Goal: Information Seeking & Learning: Learn about a topic

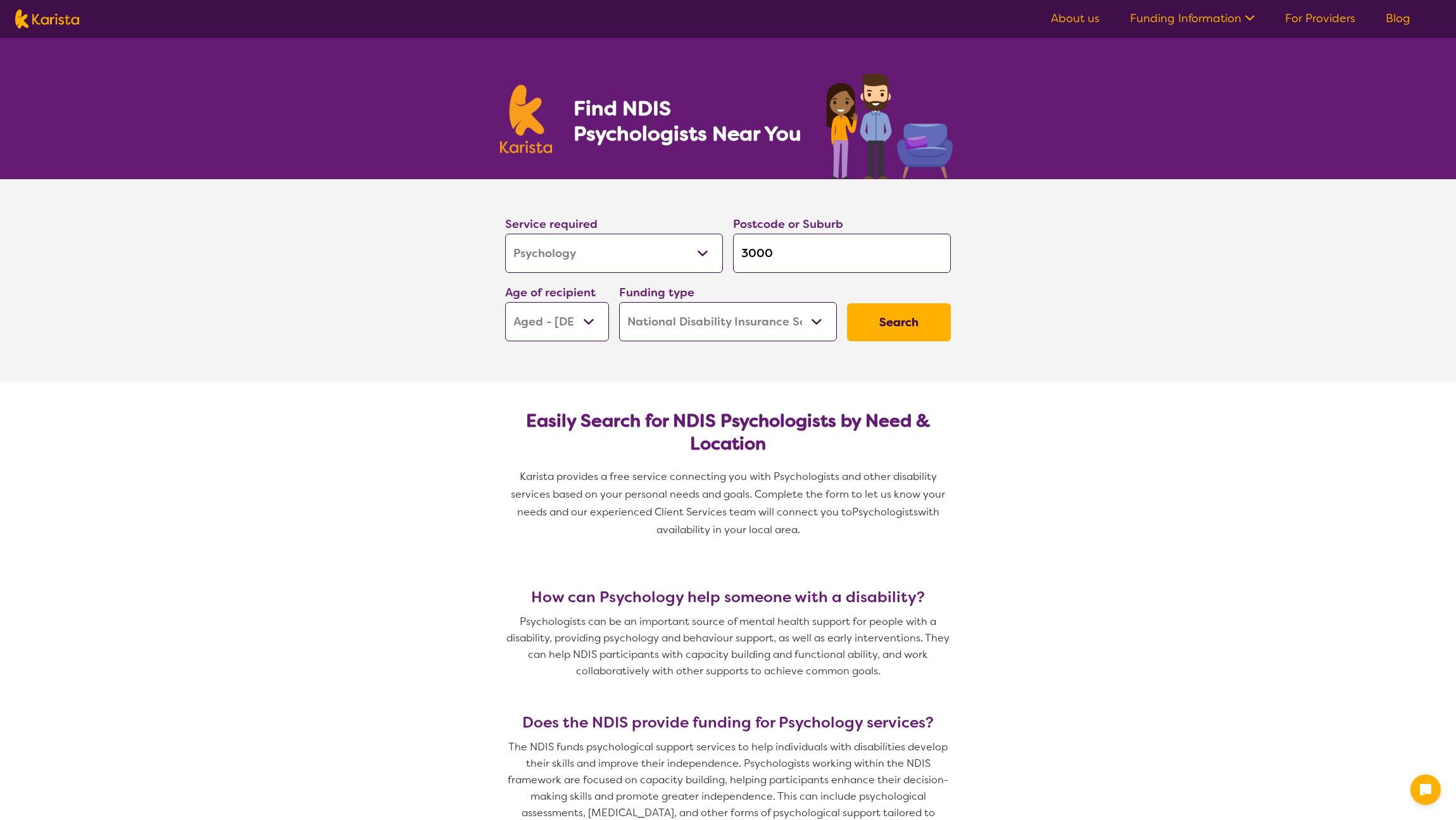
select select "Psychology"
select select "AG"
select select "NDIS"
select select "Psychology"
select select "AG"
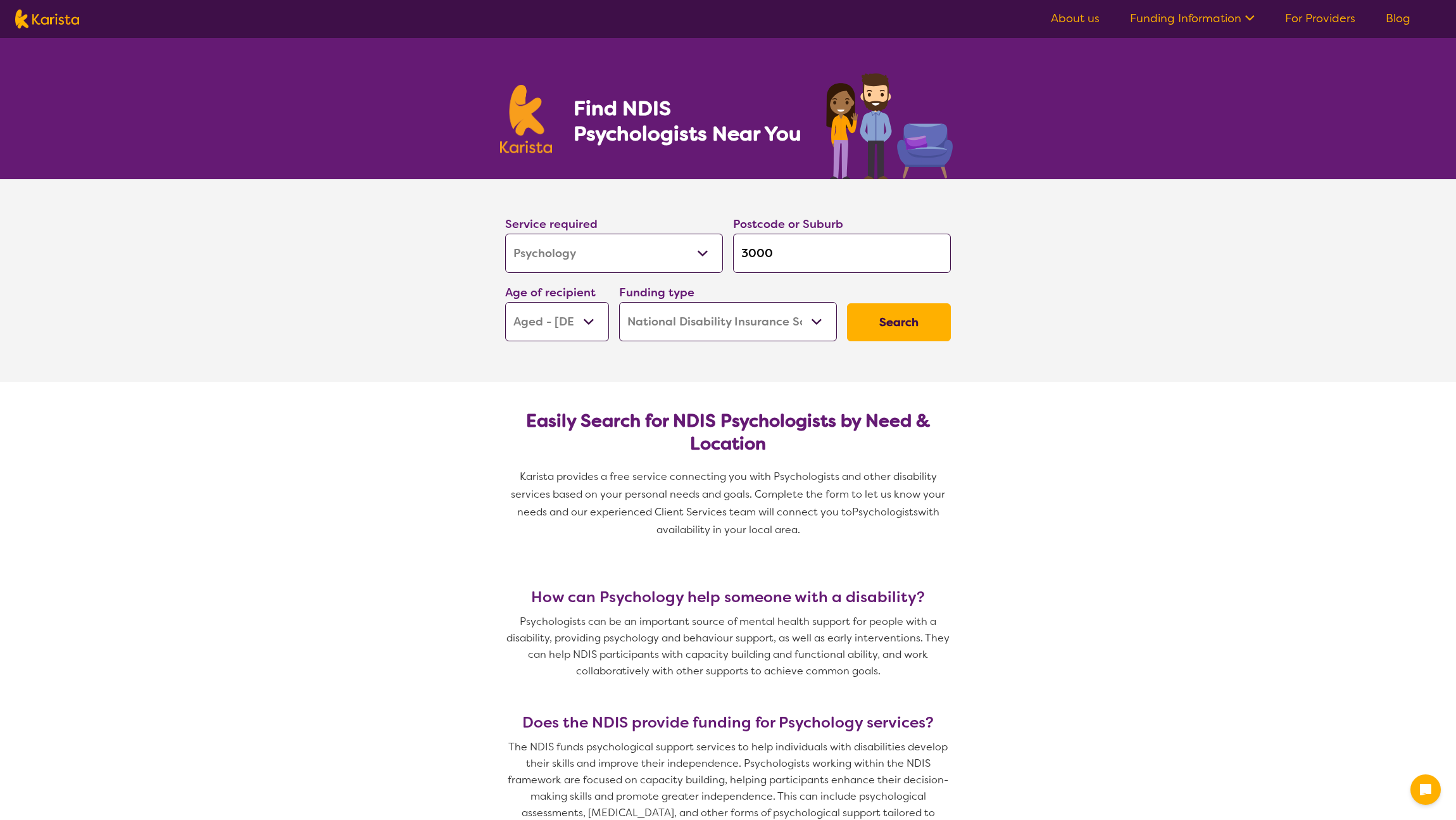
select select "NDIS"
click at [1398, 19] on link "Blog" at bounding box center [1398, 18] width 25 height 15
select select "Psychology"
select select "AG"
select select "NDIS"
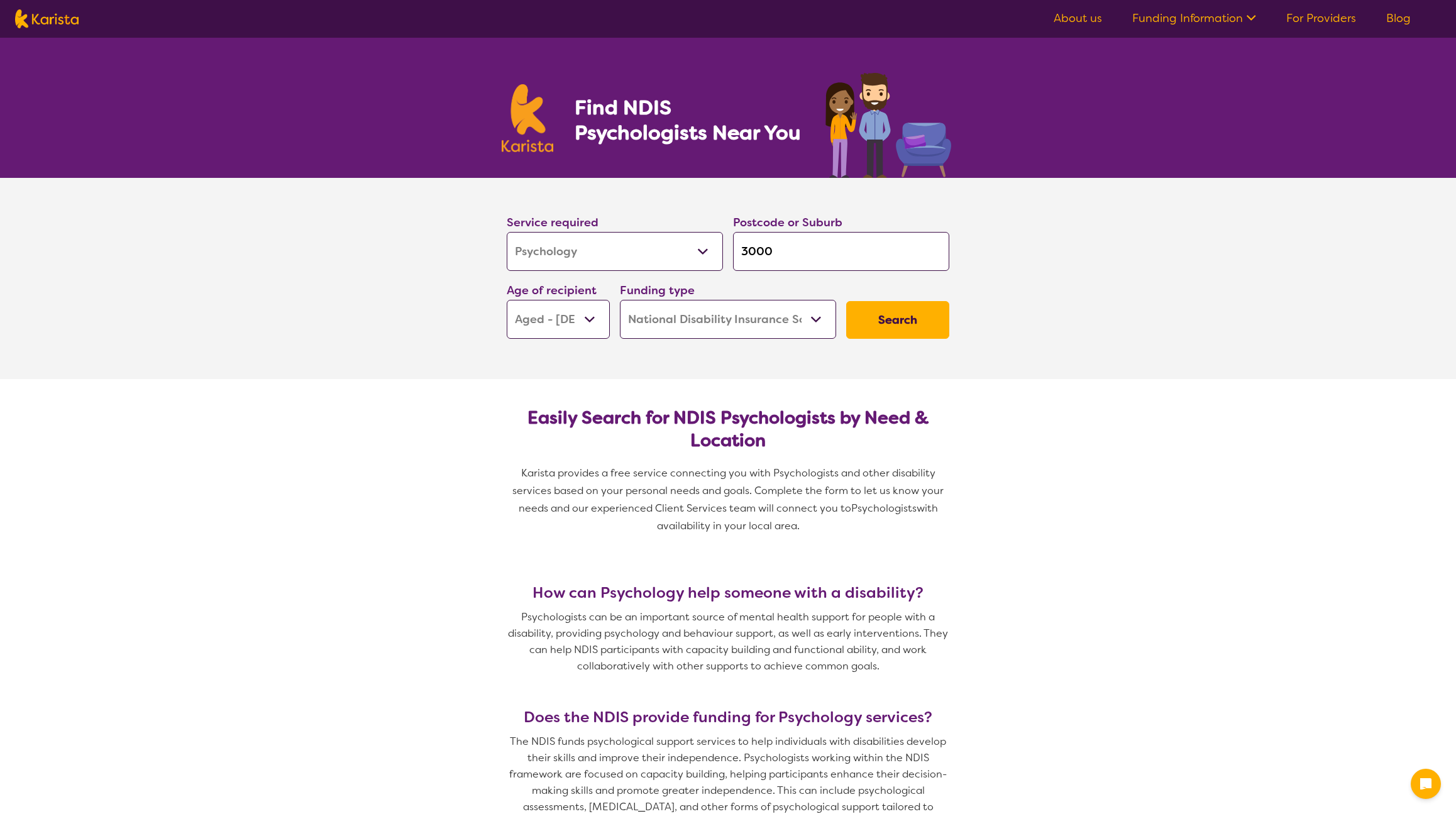
select select "Psychology"
select select "AG"
select select "NDIS"
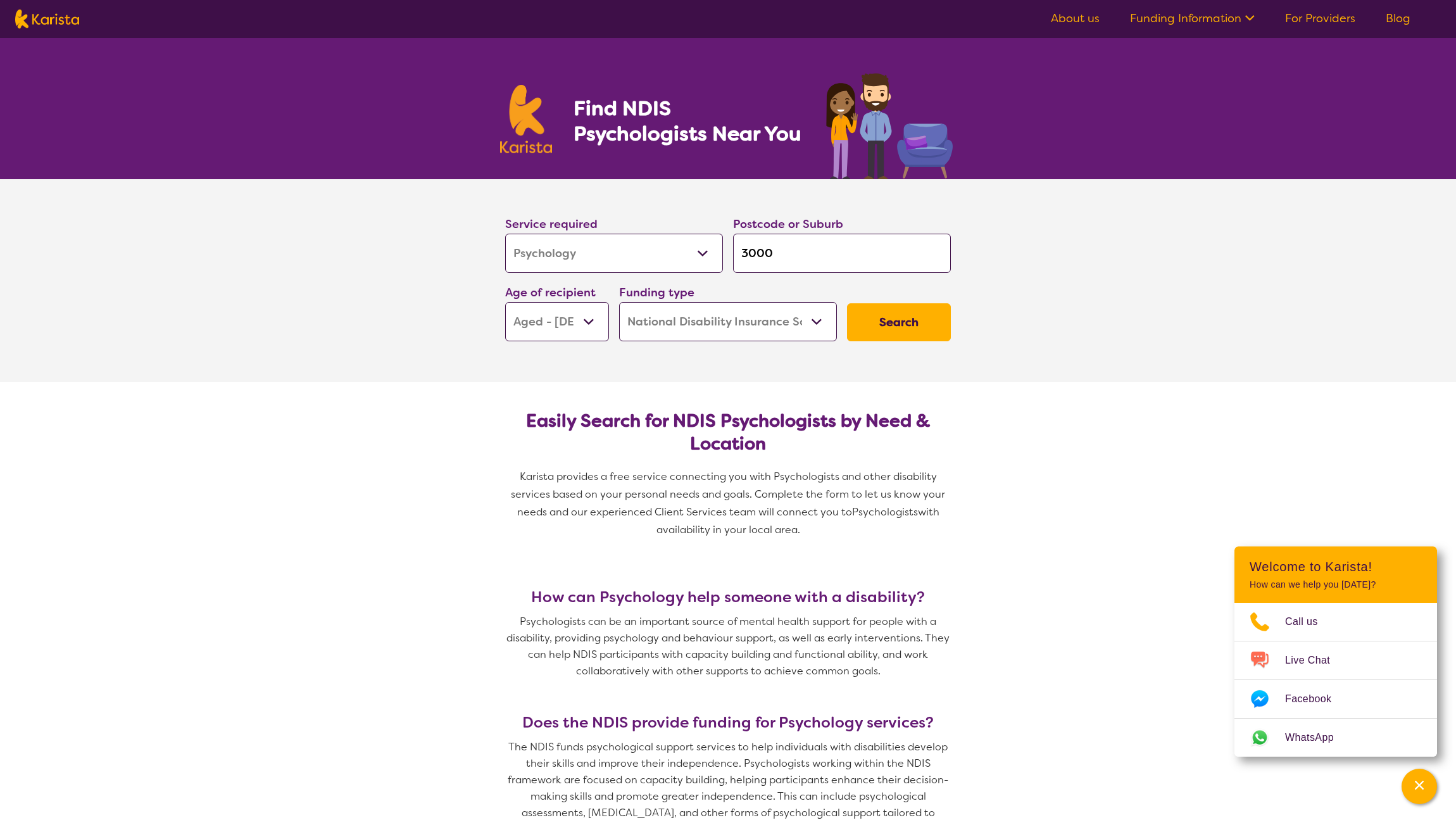
click at [1392, 15] on link "Blog" at bounding box center [1398, 18] width 25 height 15
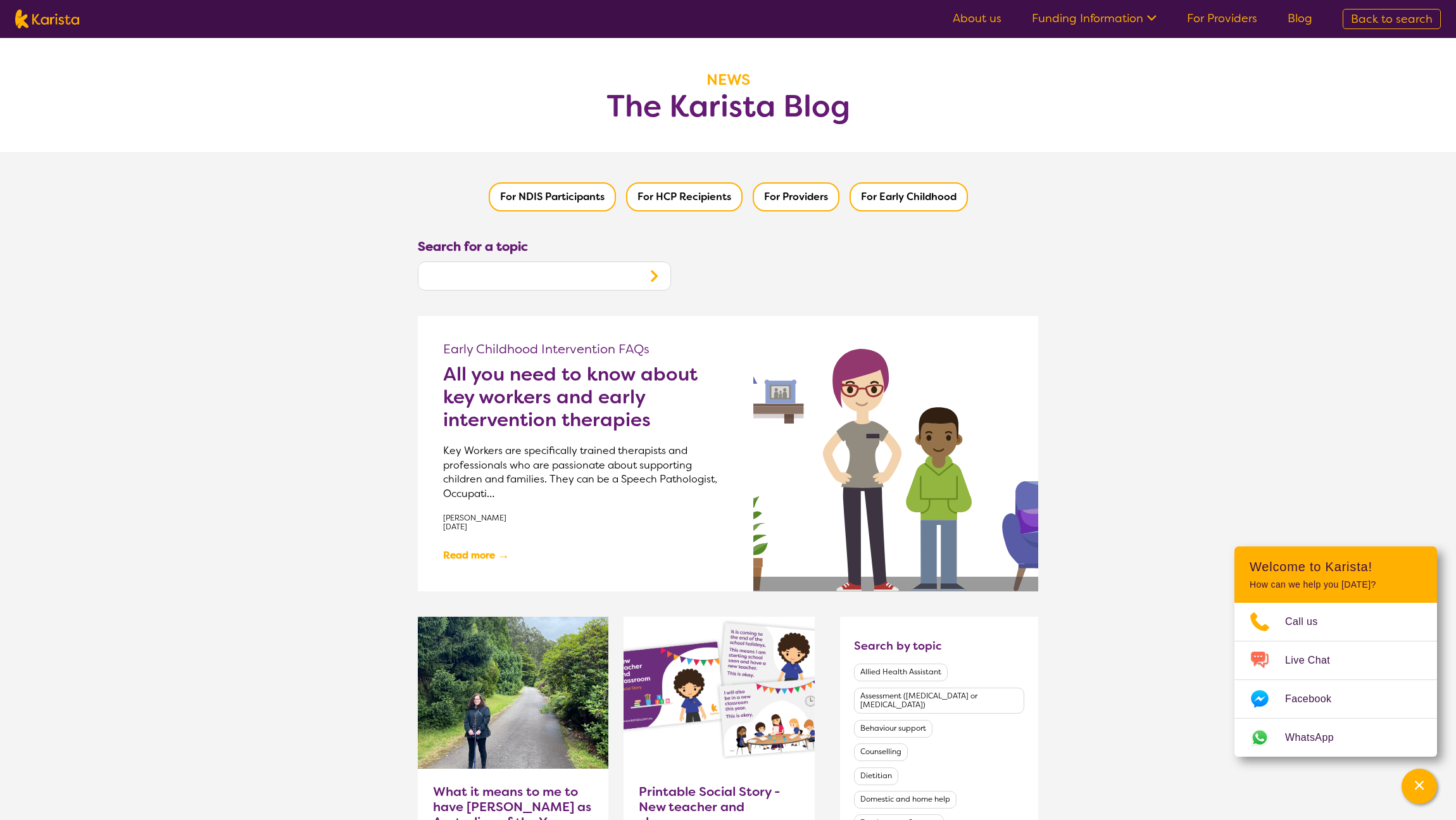
click at [506, 421] on h2 "All you need to know about key workers and early intervention therapies" at bounding box center [585, 397] width 285 height 69
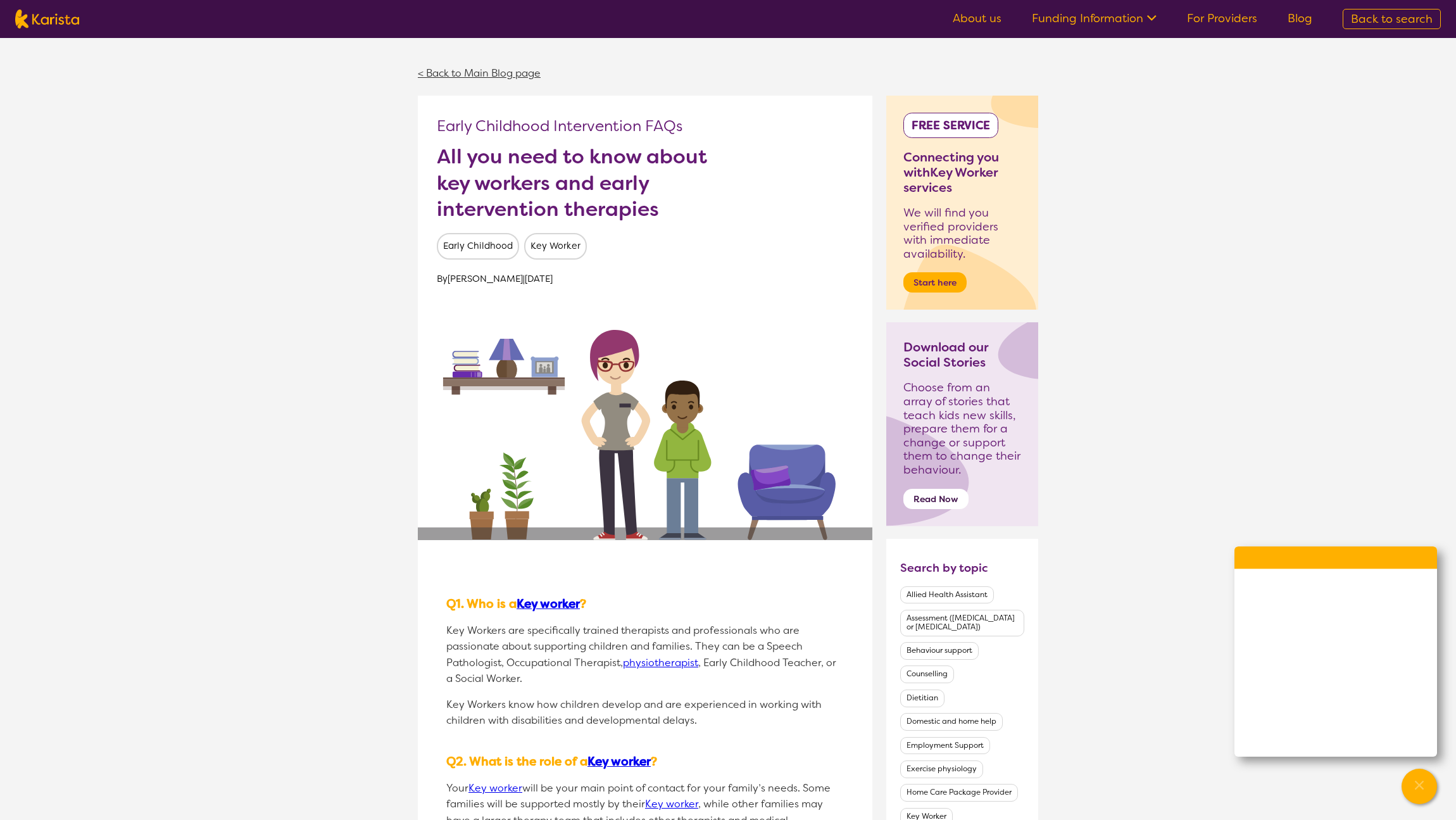
click at [500, 71] on link "< Back to Main Blog page" at bounding box center [479, 73] width 123 height 13
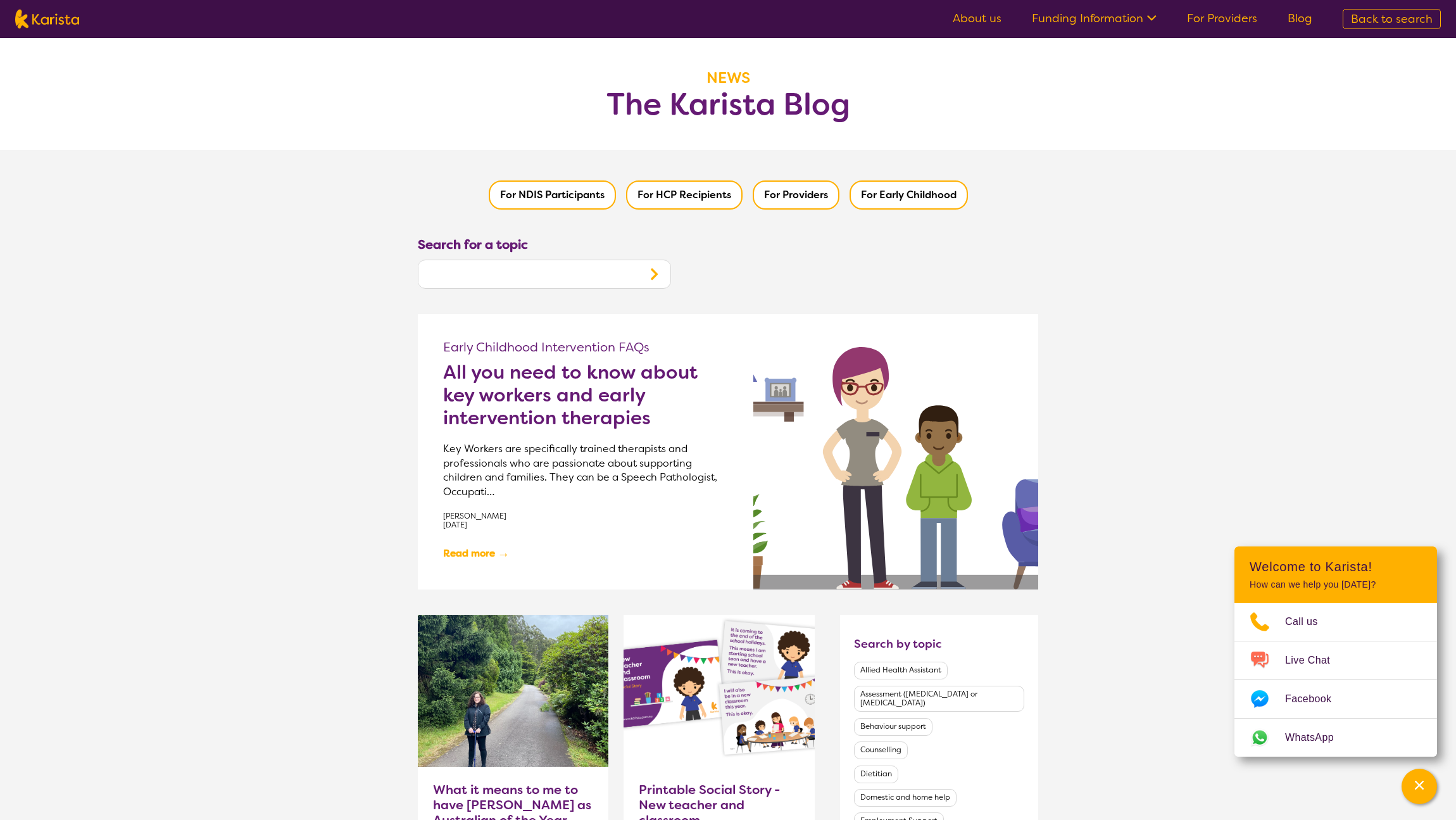
scroll to position [3, 0]
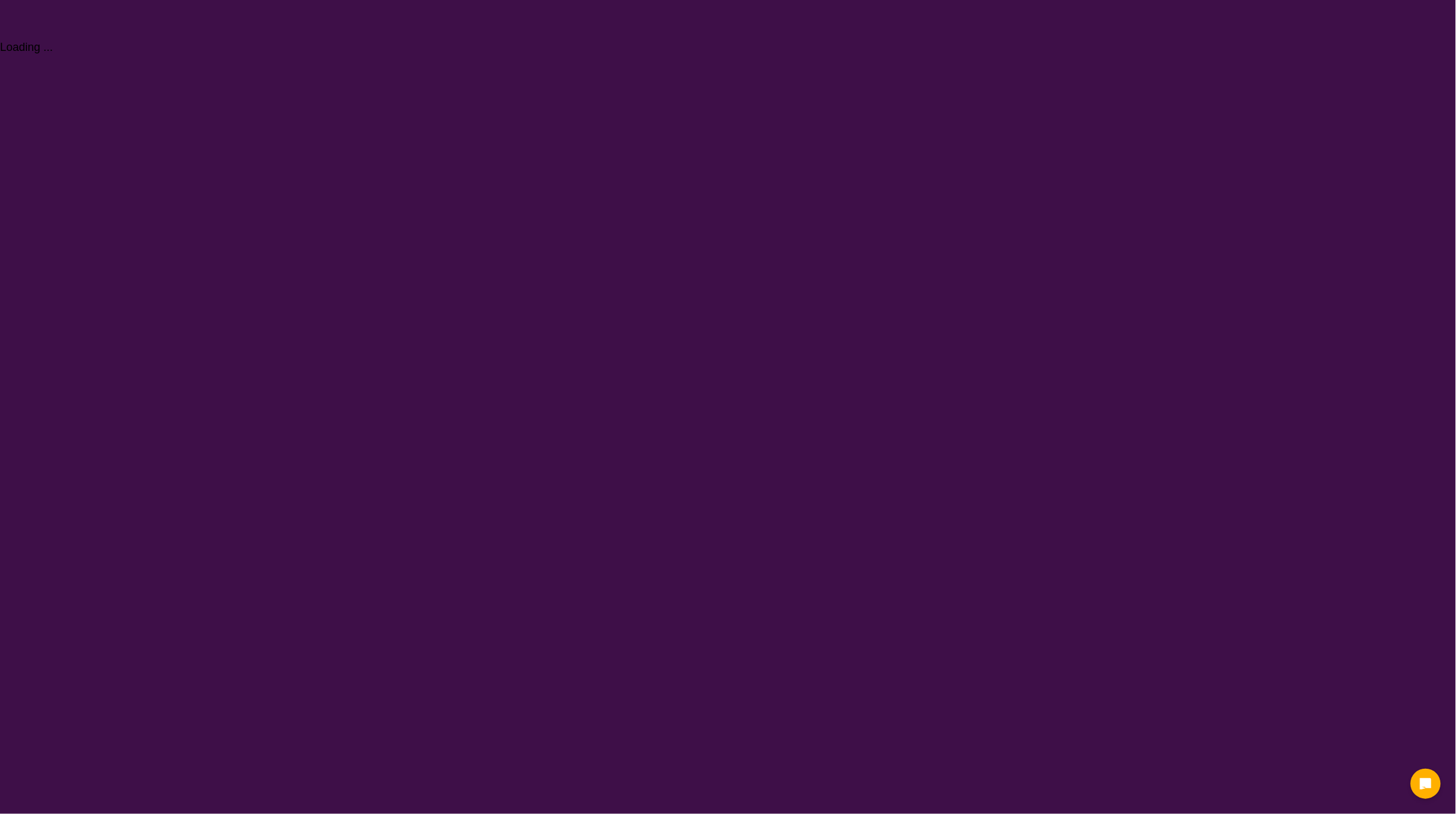
select select "Psychology"
select select "AG"
select select "NDIS"
select select "Psychology"
select select "AG"
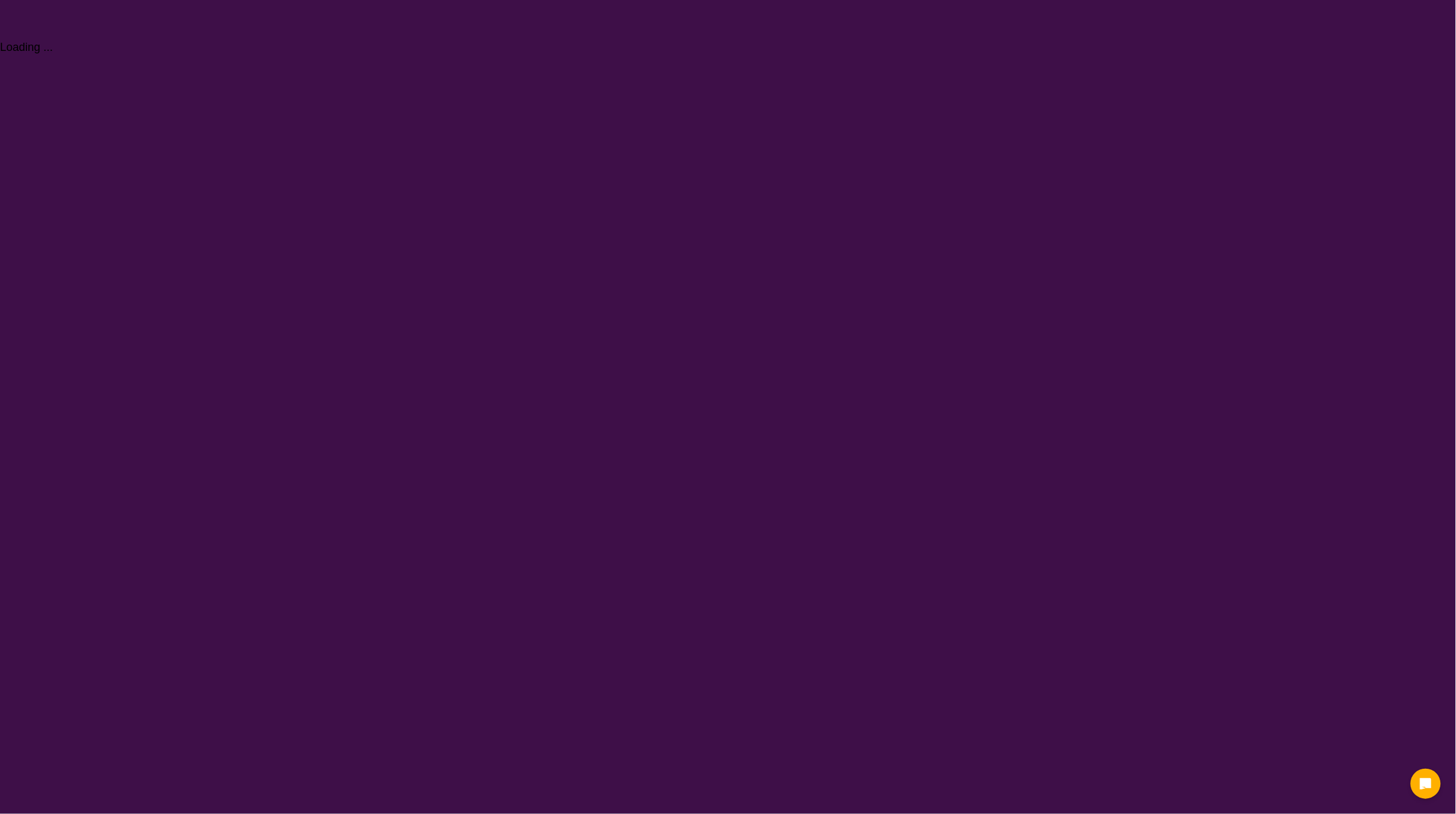
select select "NDIS"
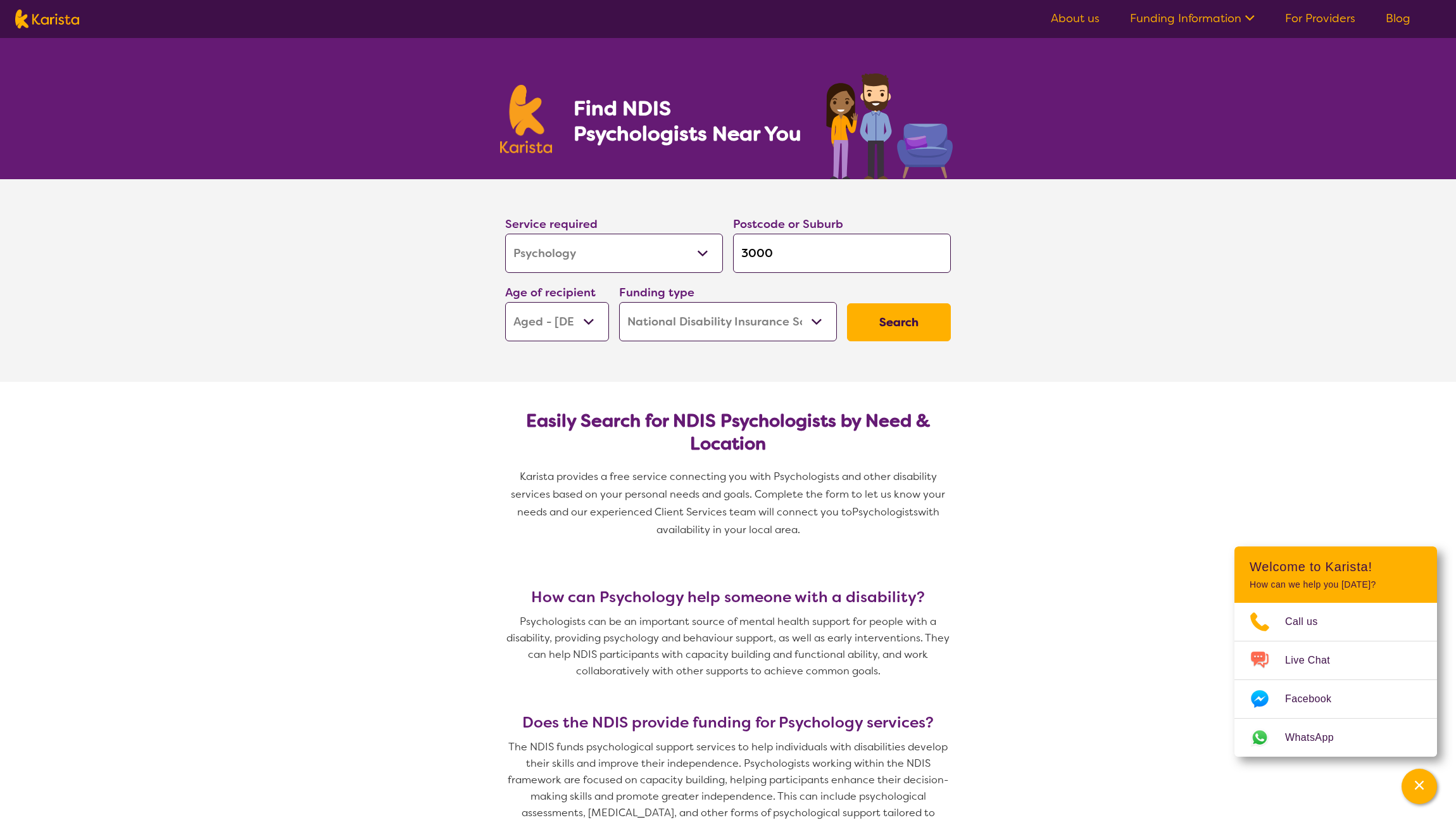
click at [74, 18] on img at bounding box center [47, 19] width 64 height 19
select select "Psychology"
select select "AG"
select select "NDIS"
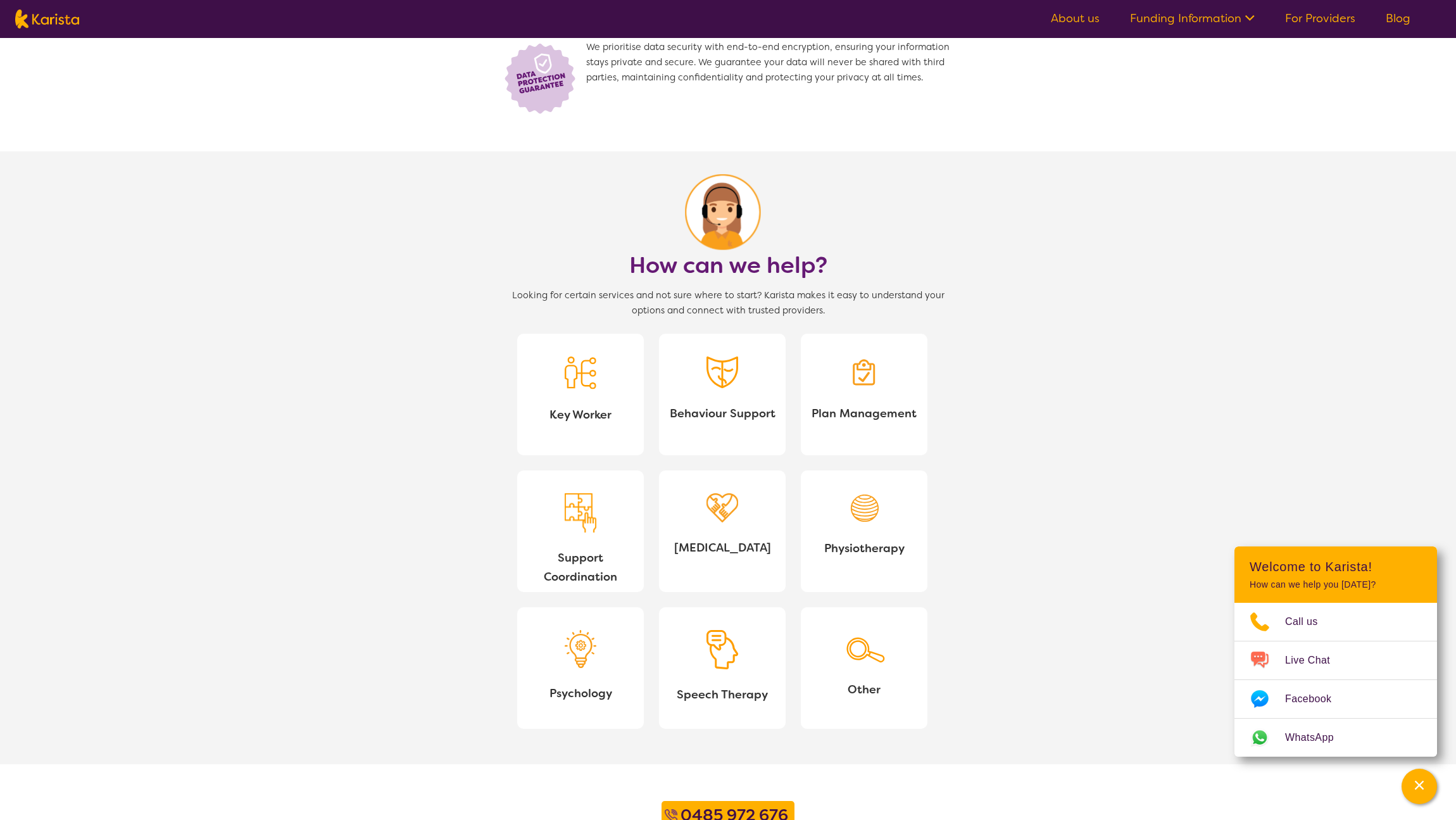
scroll to position [909, 0]
click at [675, 526] on link "[MEDICAL_DATA]" at bounding box center [722, 529] width 126 height 121
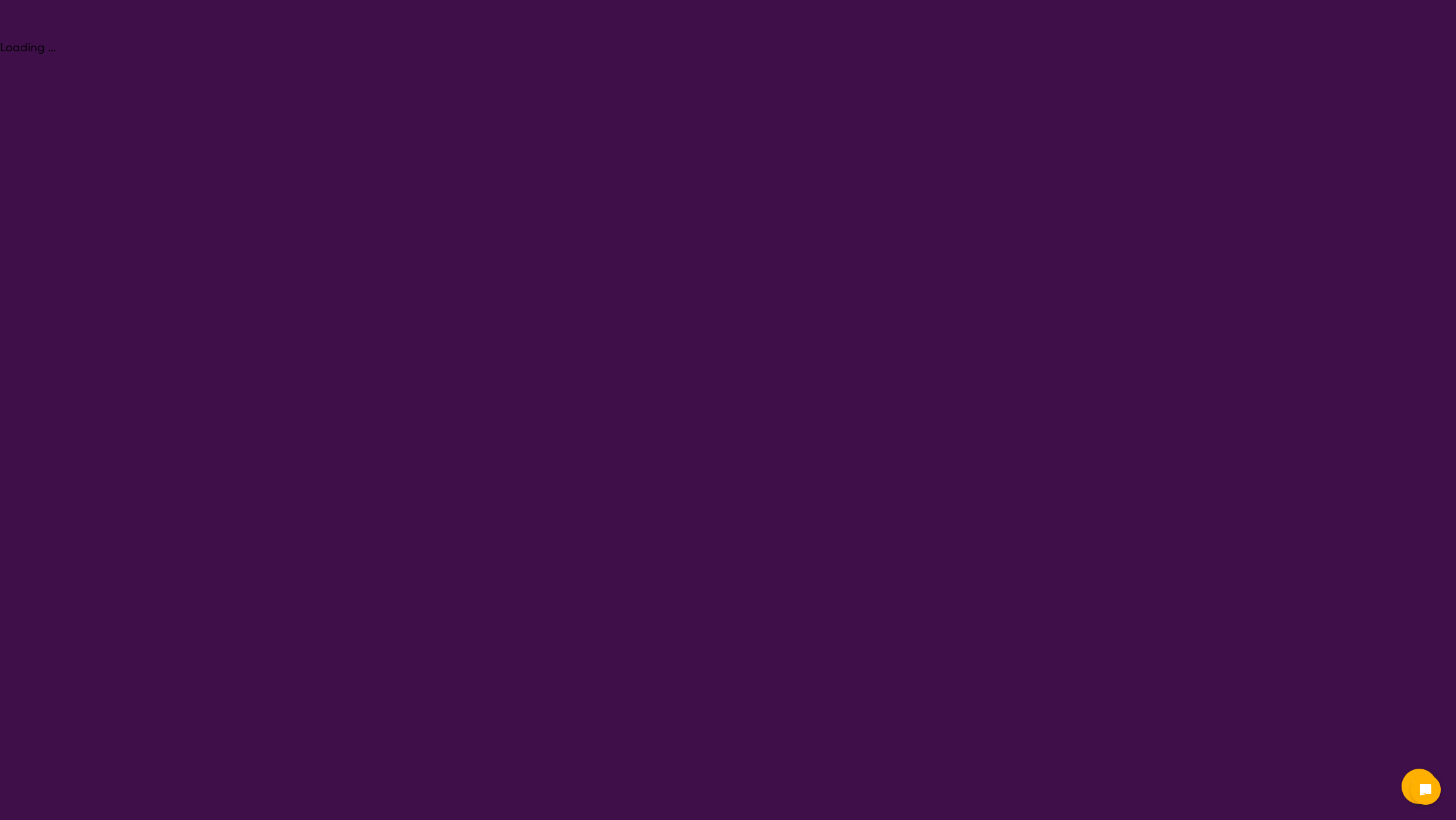
select select "[MEDICAL_DATA]"
select select "AG"
select select "NDIS"
select select "[MEDICAL_DATA]"
select select "AG"
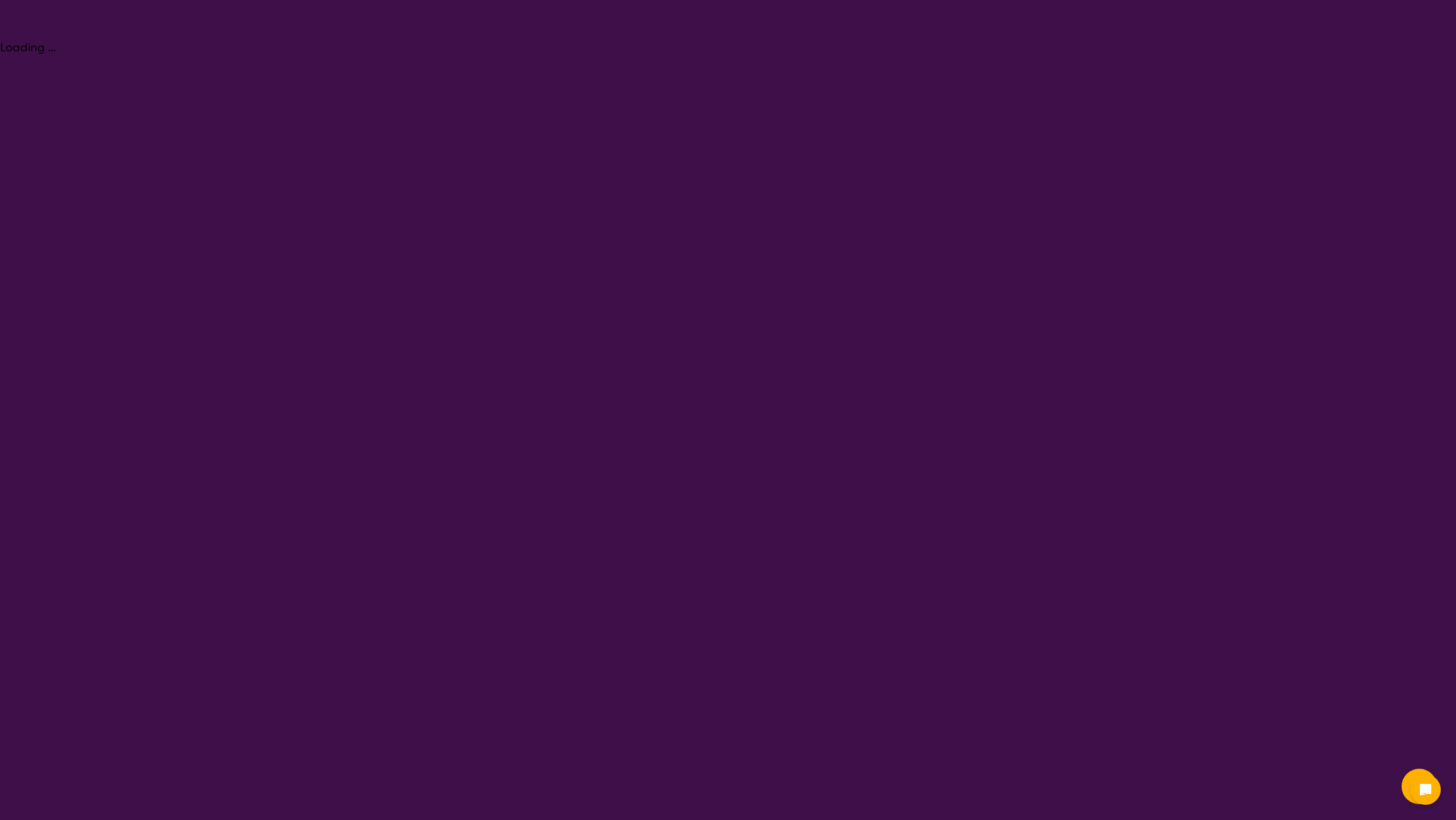
select select "NDIS"
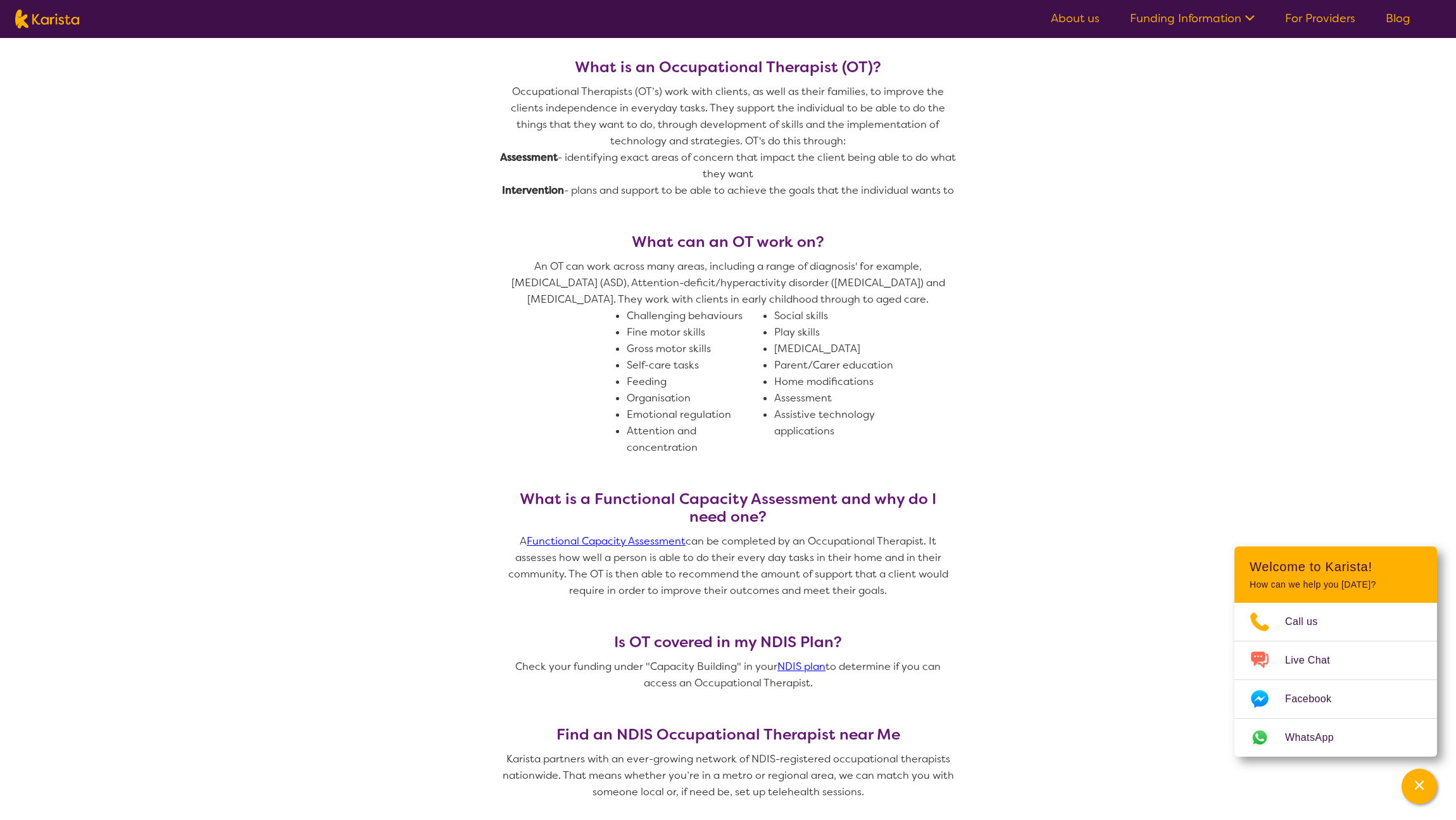
scroll to position [709, 0]
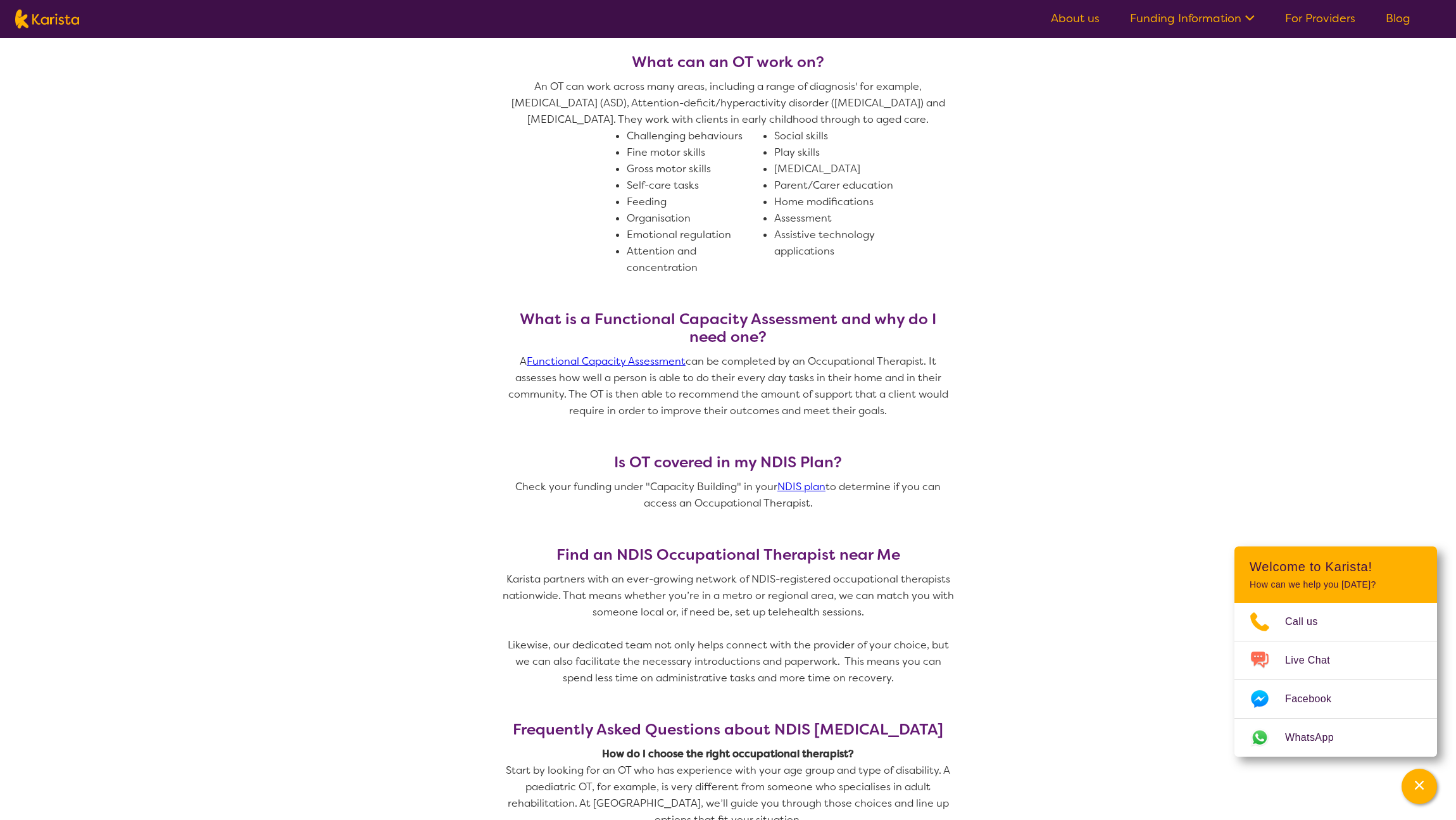
click at [607, 359] on link "Functional Capacity Assessment" at bounding box center [606, 361] width 159 height 13
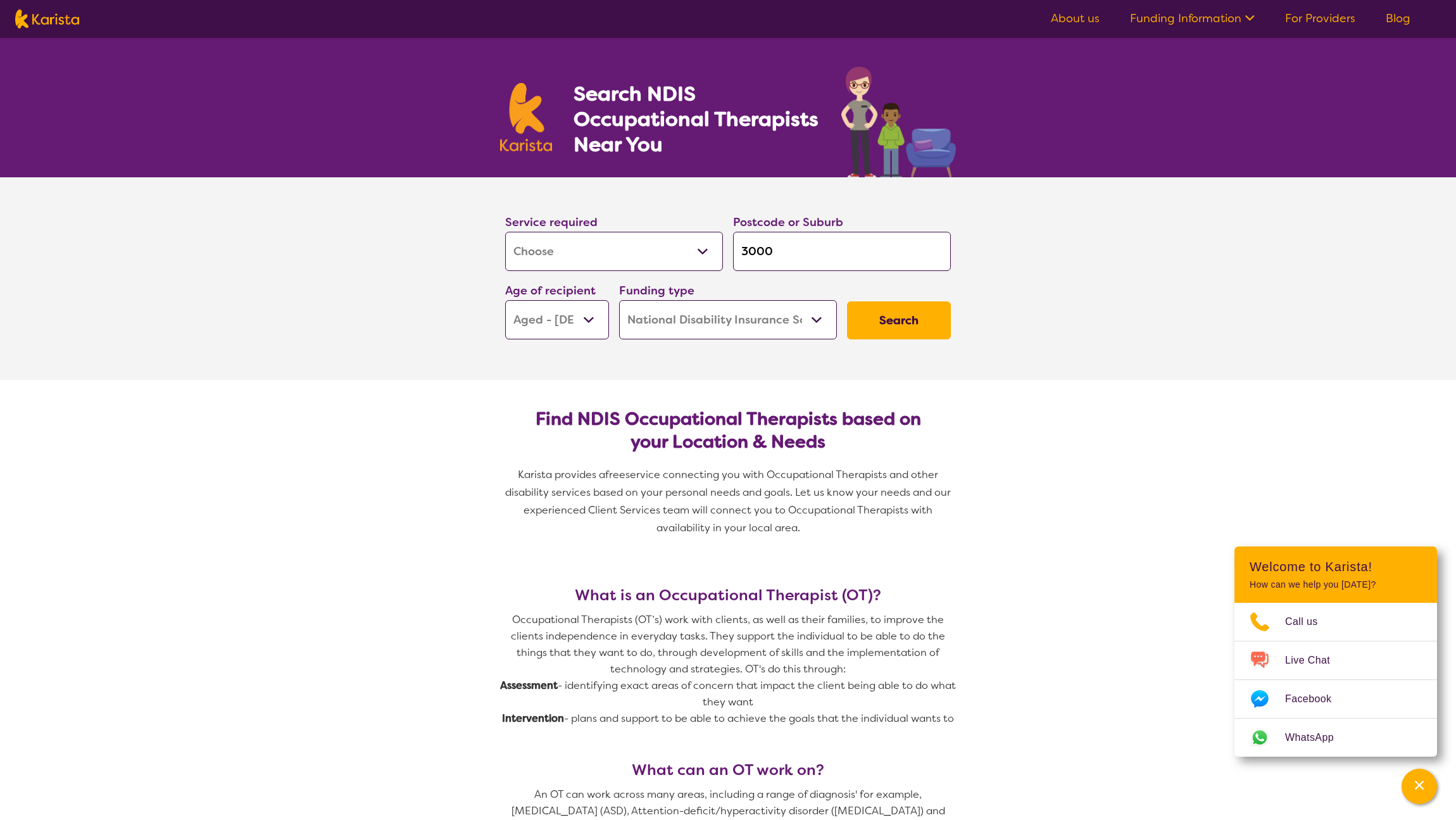
scroll to position [3, 0]
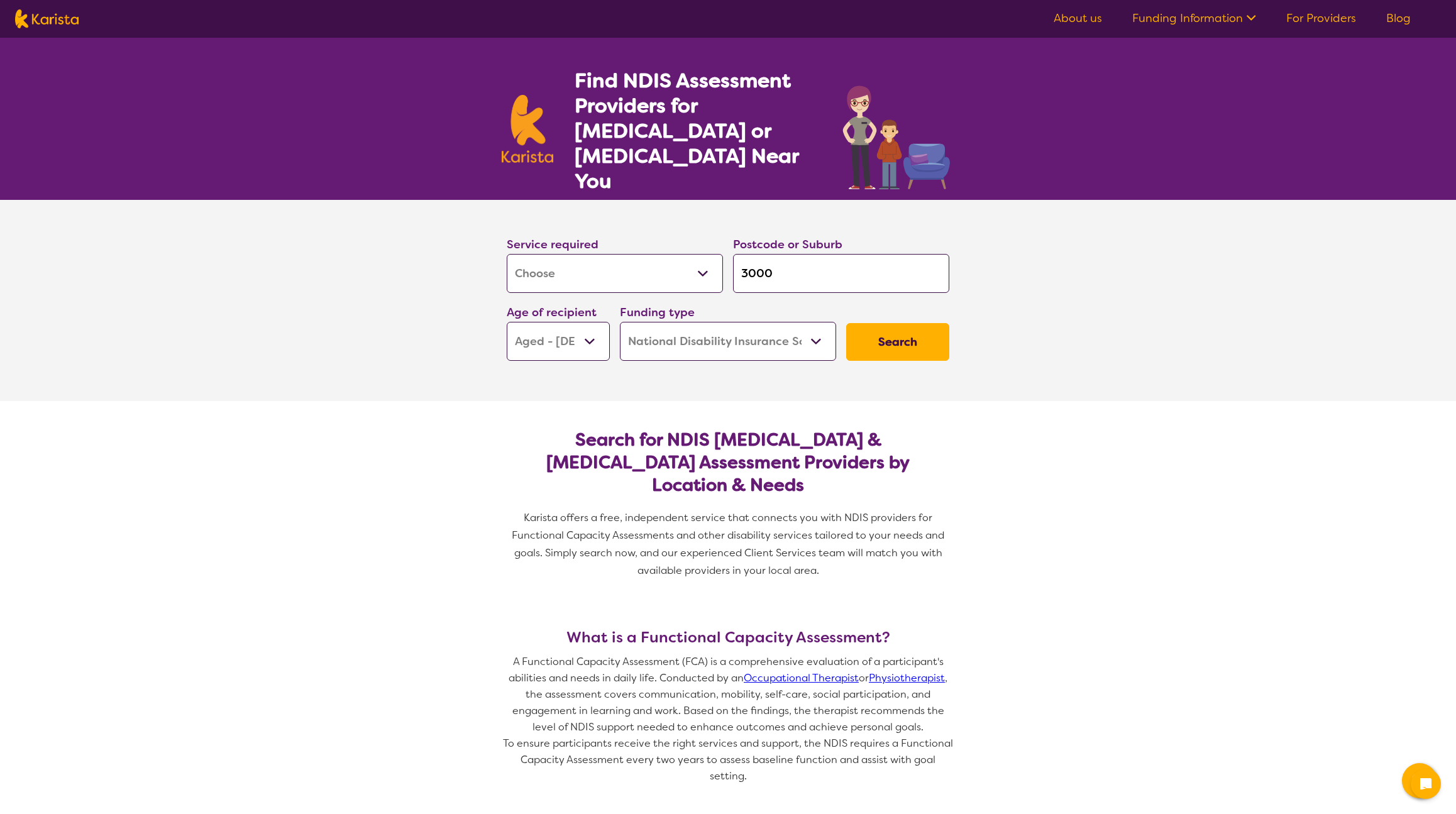
select select "Assessment ([MEDICAL_DATA] or [MEDICAL_DATA])"
select select "AG"
select select "NDIS"
select select "Assessment ([MEDICAL_DATA] or [MEDICAL_DATA])"
select select "AG"
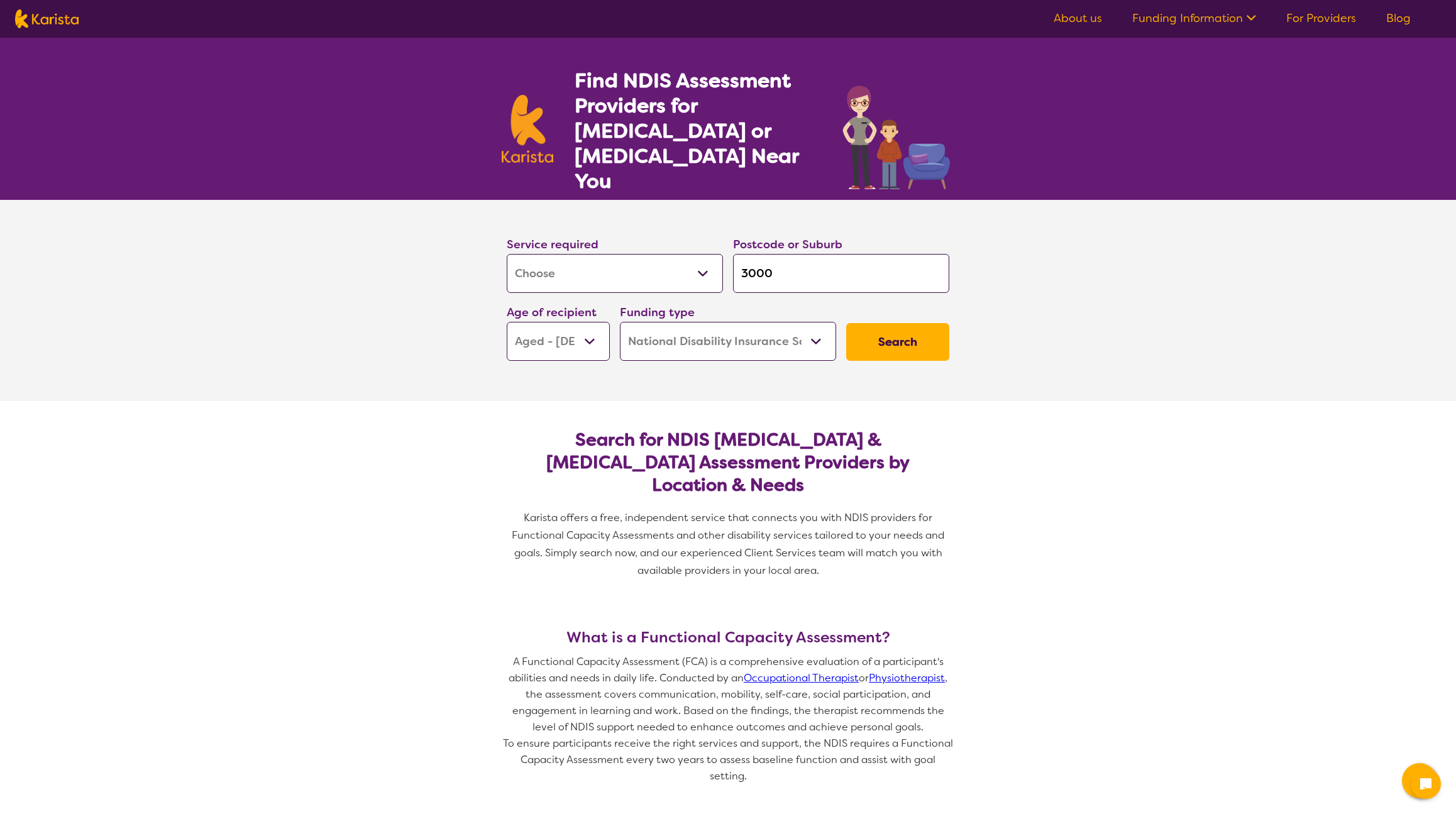
select select "NDIS"
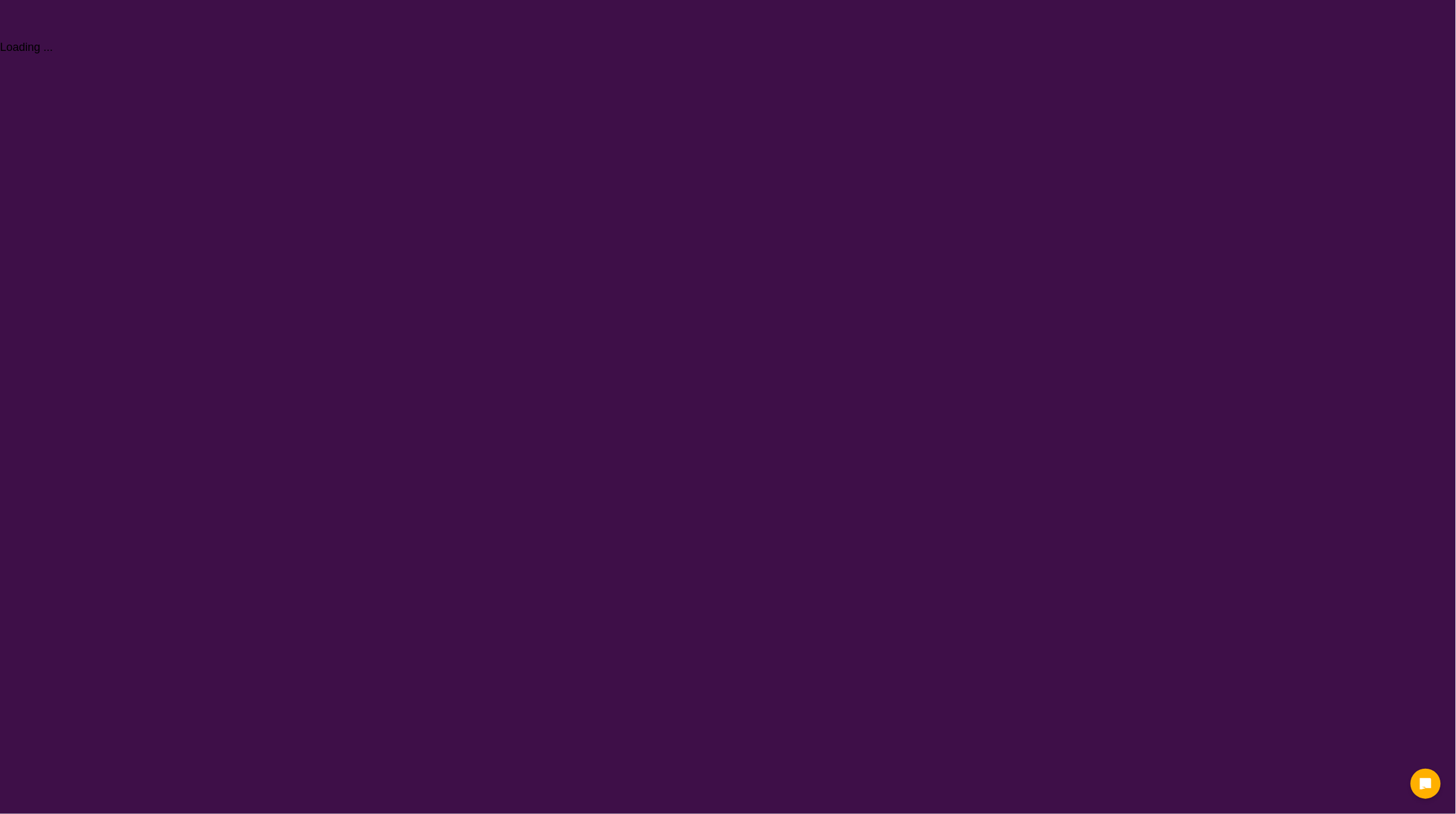
select select "Assessment ([MEDICAL_DATA] or [MEDICAL_DATA])"
select select "AG"
select select "NDIS"
select select "Assessment ([MEDICAL_DATA] or [MEDICAL_DATA])"
select select "AG"
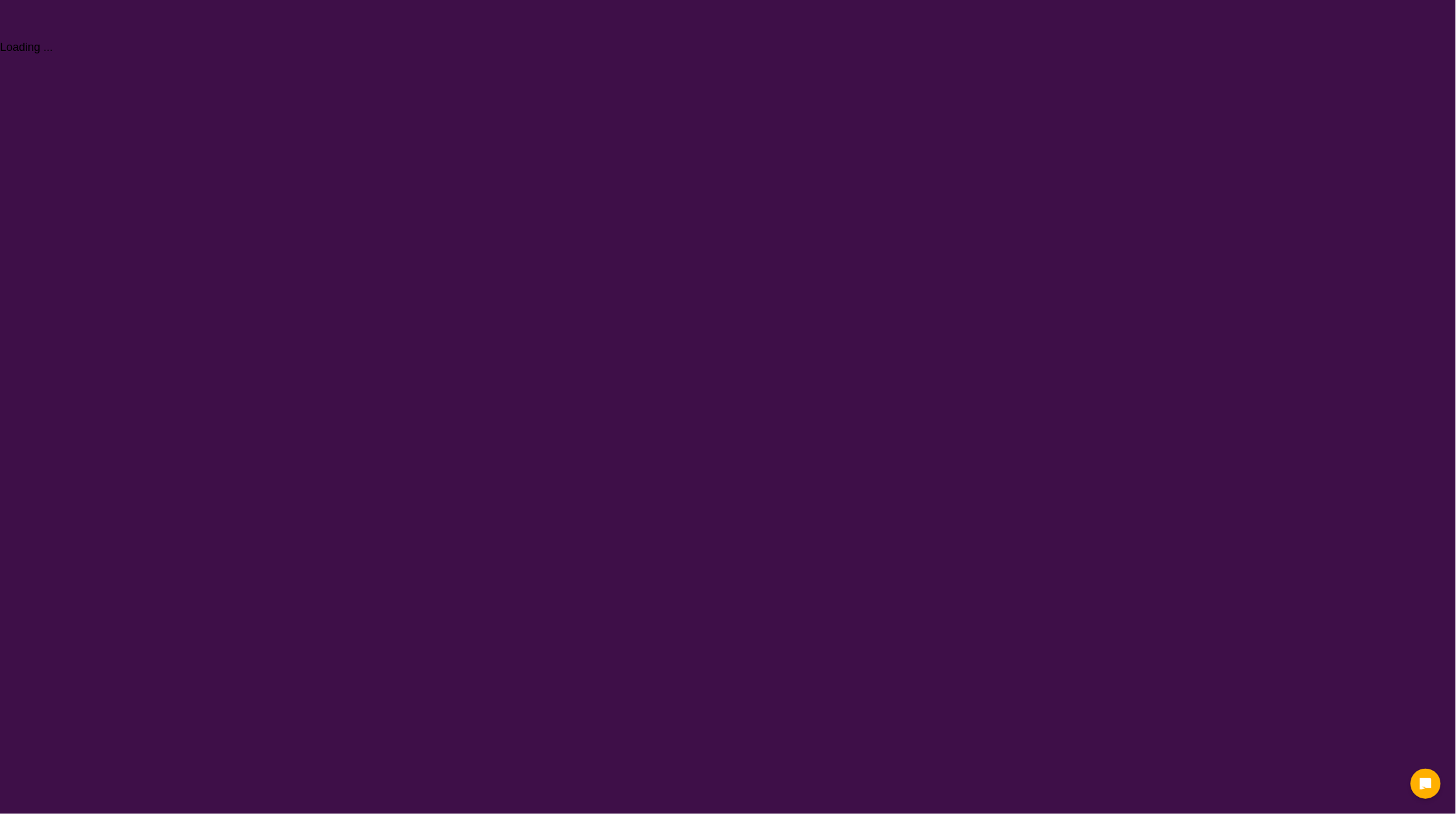
select select "NDIS"
